Goal: Navigation & Orientation: Find specific page/section

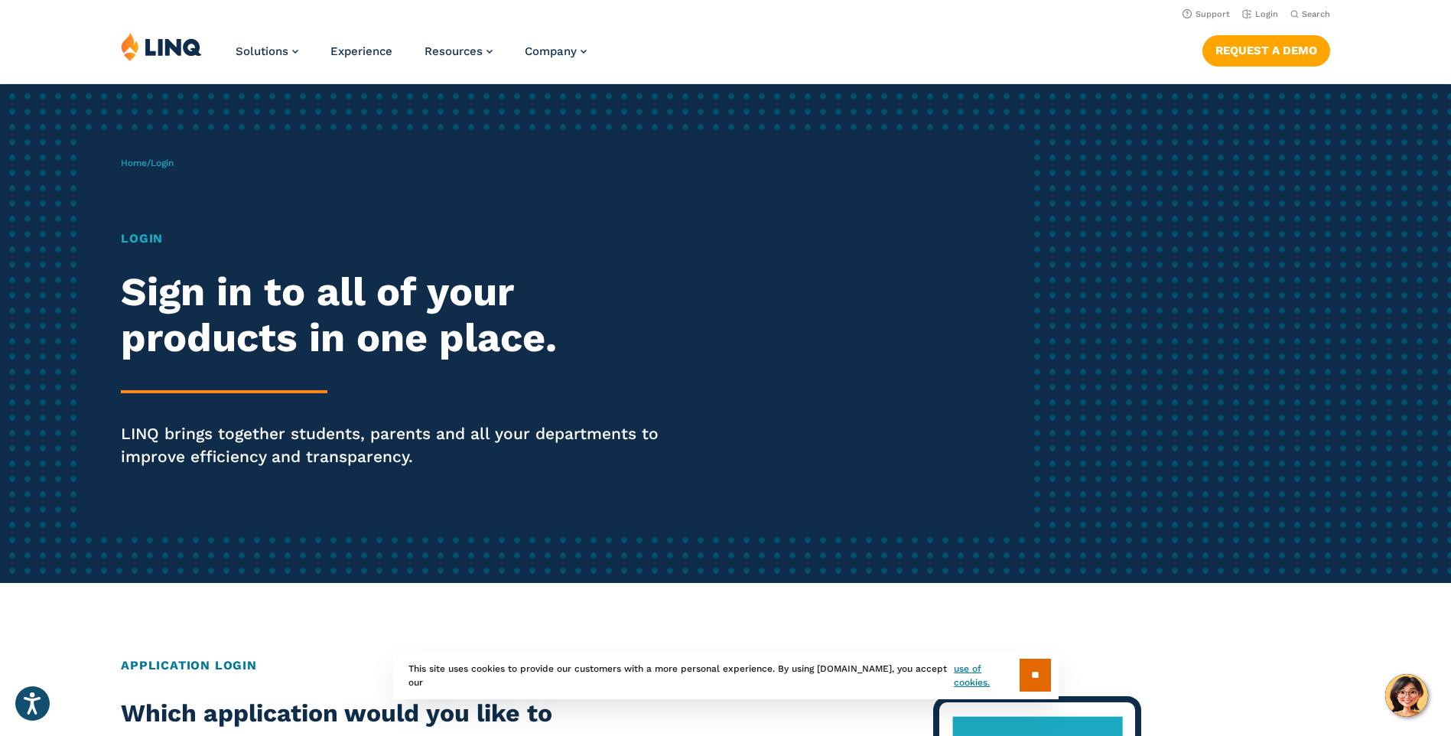
click at [154, 243] on h1 "Login" at bounding box center [400, 239] width 559 height 18
click at [182, 40] on img at bounding box center [161, 46] width 81 height 29
